Goal: Information Seeking & Learning: Learn about a topic

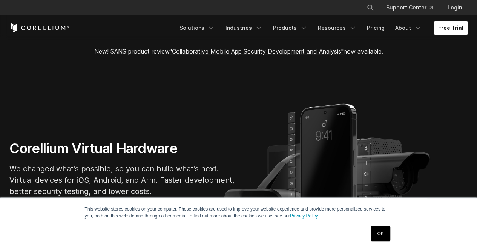
click at [381, 237] on link "OK" at bounding box center [380, 233] width 19 height 15
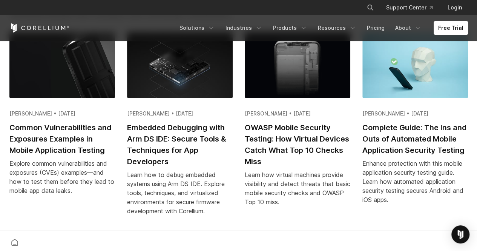
scroll to position [1454, 0]
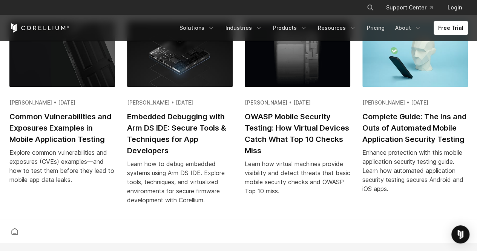
drag, startPoint x: 477, startPoint y: 29, endPoint x: 456, endPoint y: 199, distance: 171.0
click at [382, 28] on link "Pricing" at bounding box center [375, 28] width 27 height 14
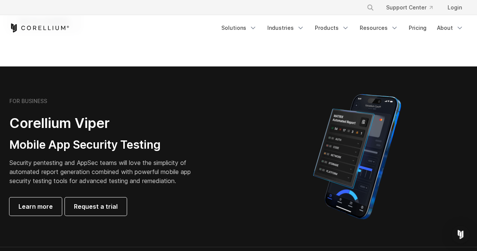
scroll to position [111, 0]
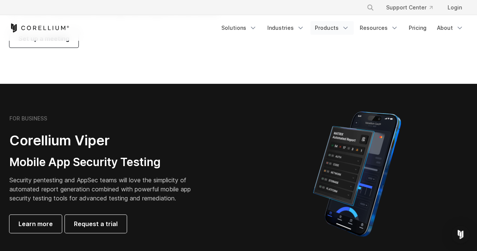
click at [343, 26] on link "Products" at bounding box center [331, 28] width 43 height 14
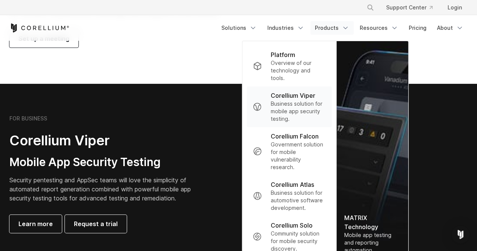
click at [297, 95] on p "Corellium Viper" at bounding box center [293, 95] width 44 height 9
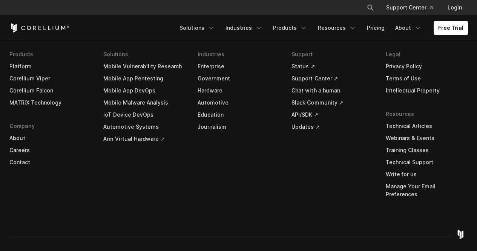
scroll to position [2306, 0]
